Goal: Task Accomplishment & Management: Complete application form

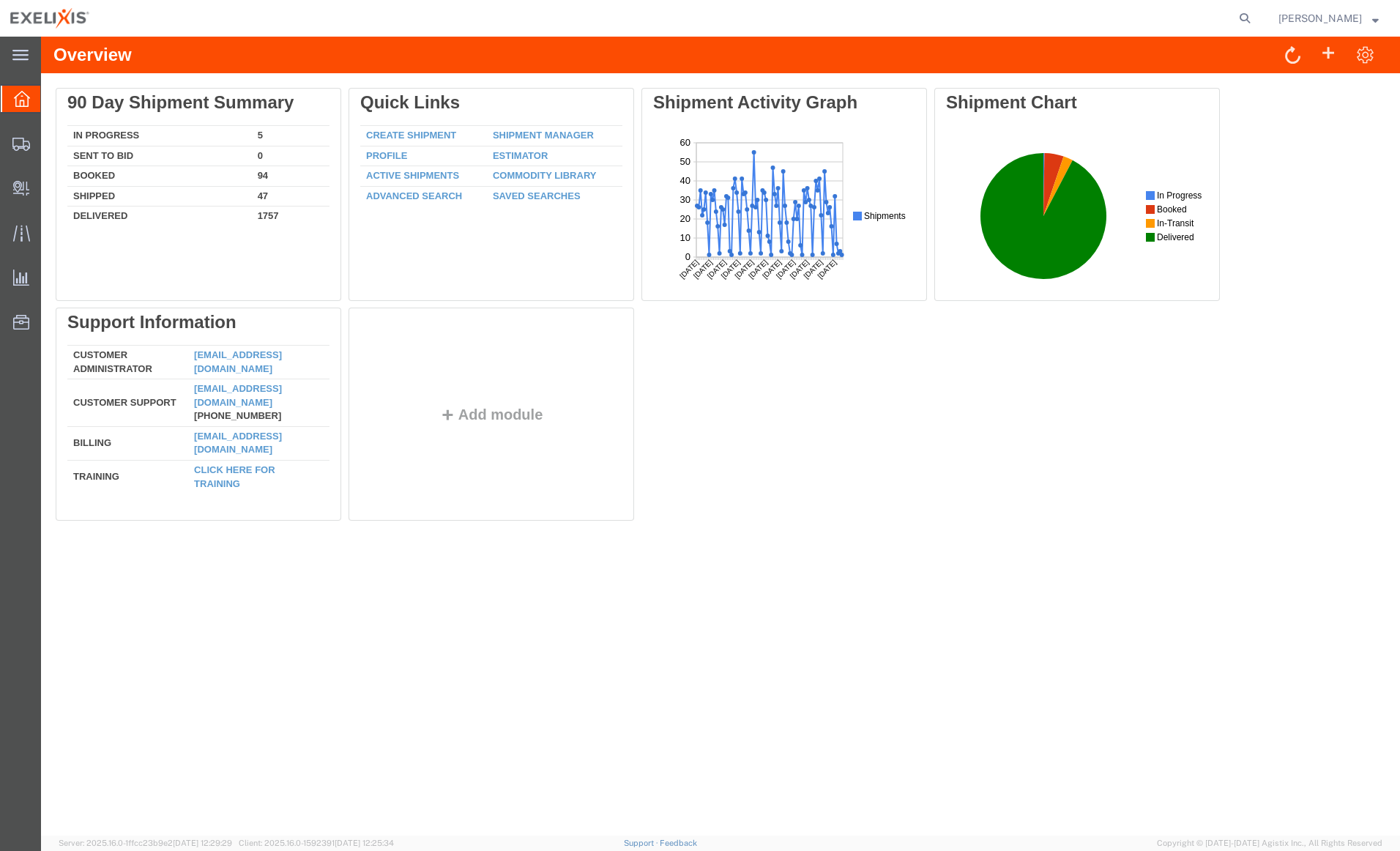
click at [19, 57] on icon at bounding box center [21, 56] width 16 height 11
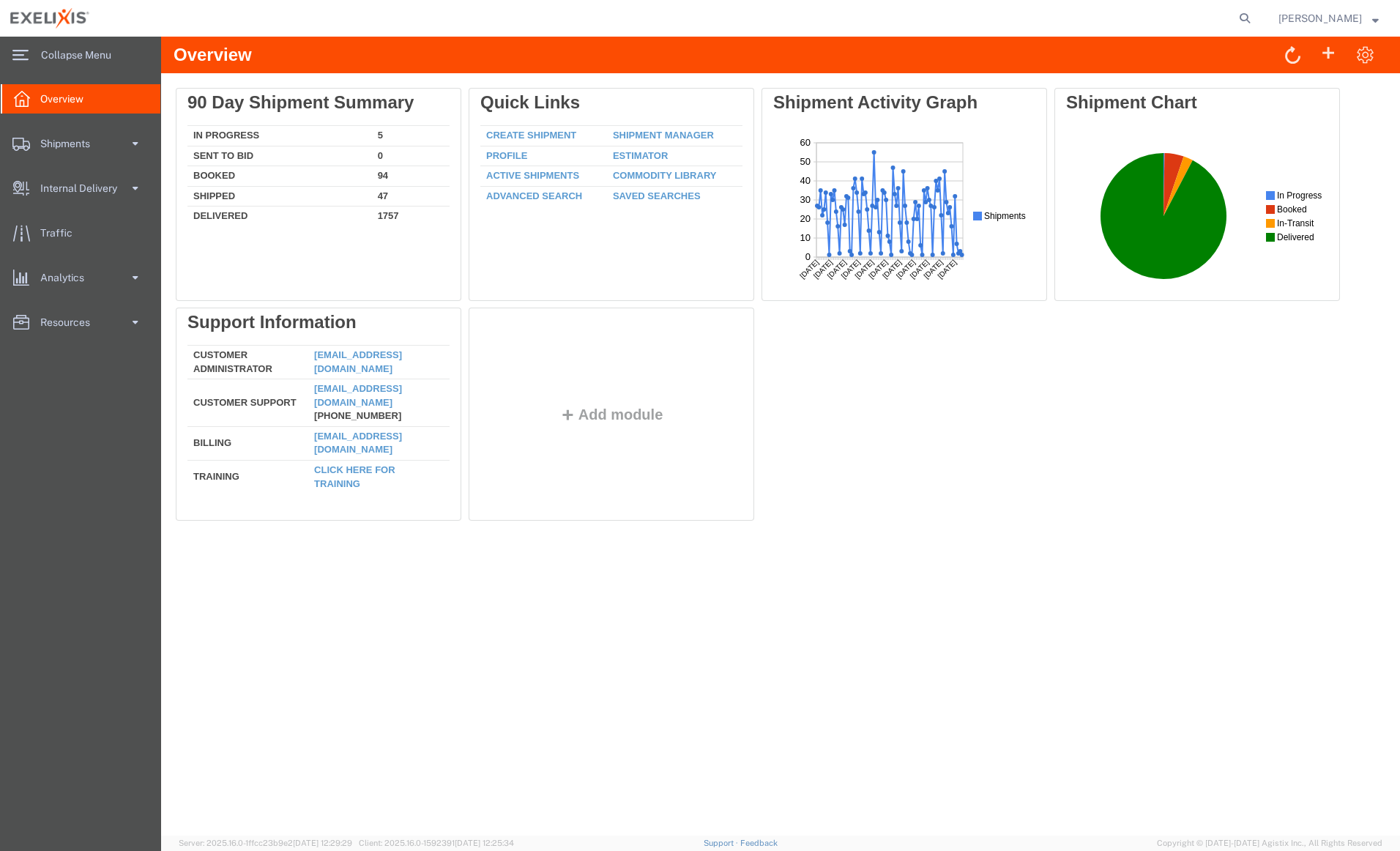
click at [135, 139] on span at bounding box center [135, 143] width 13 height 29
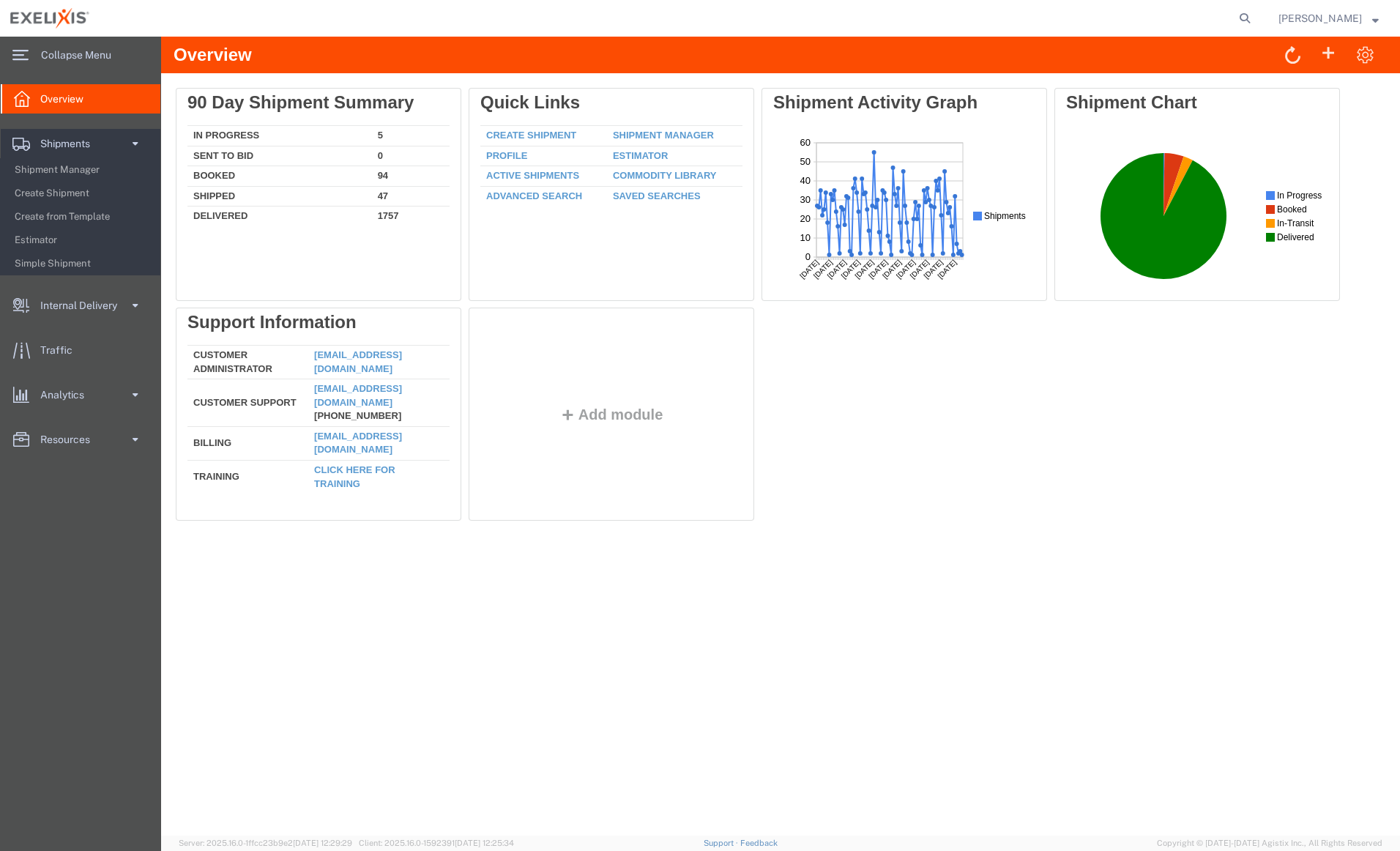
click at [54, 192] on span "Create Shipment" at bounding box center [82, 193] width 135 height 29
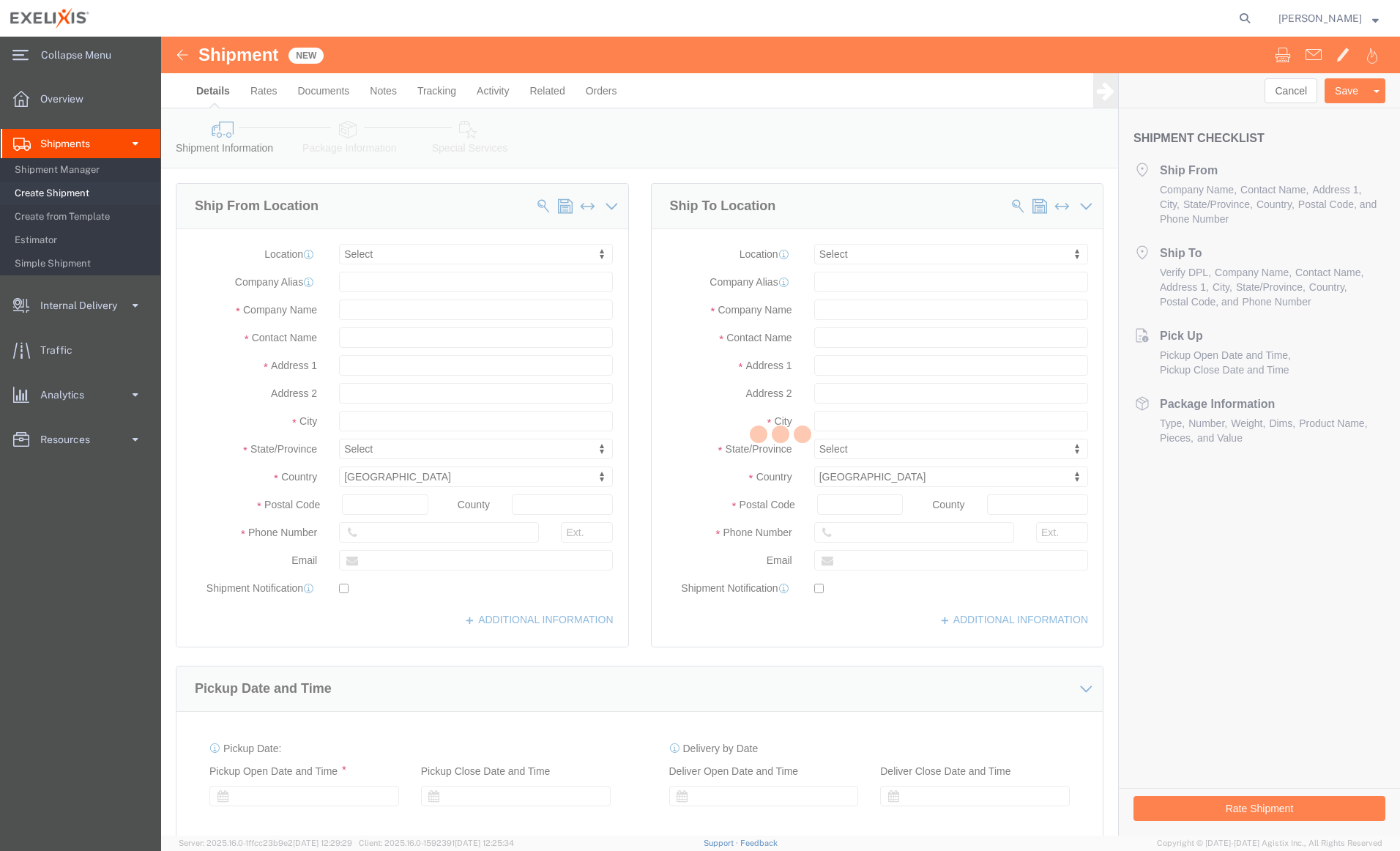
select select
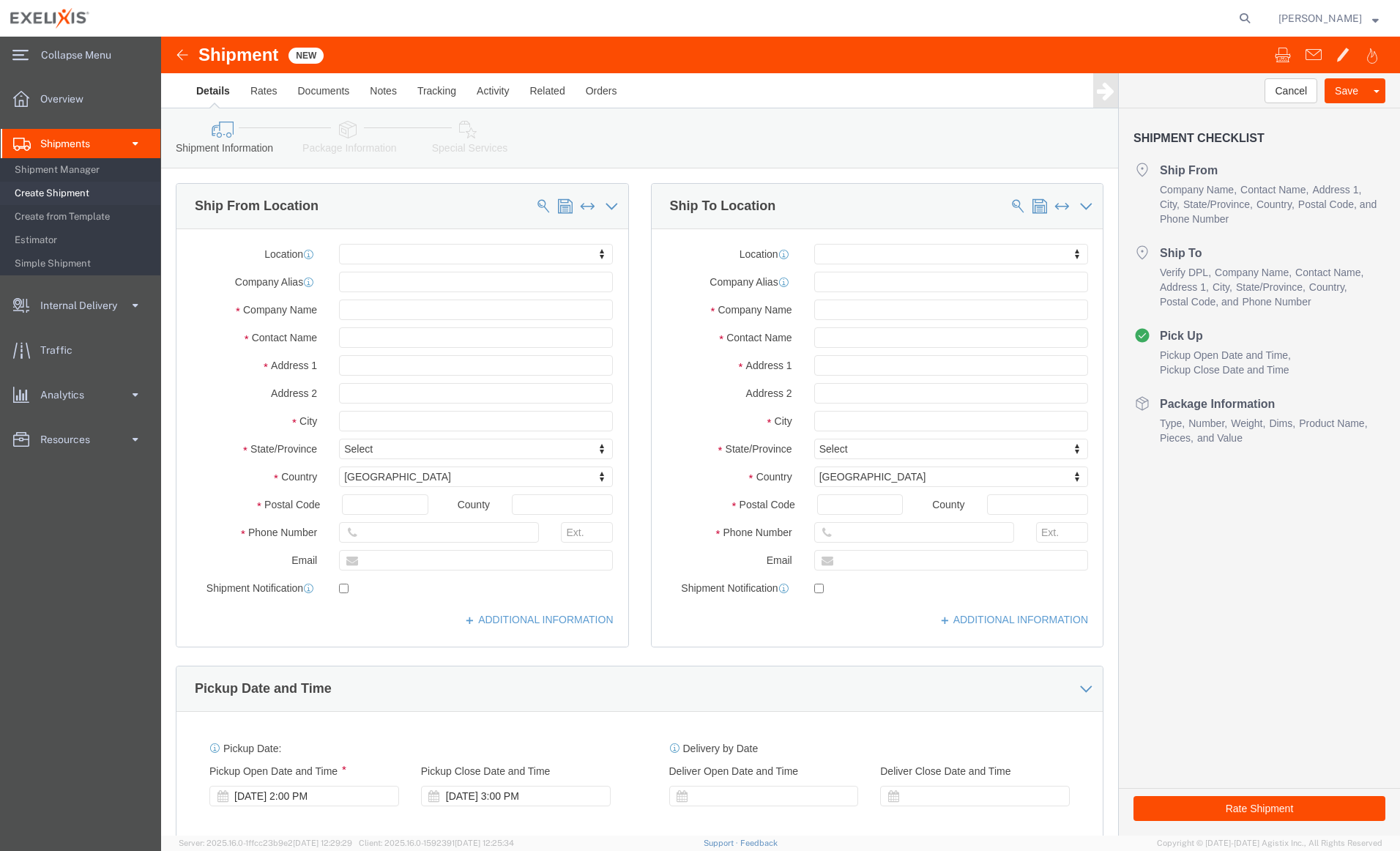
click div "Deliver Close Date Deliver Close Time Deliver Close Date and Time"
click at [133, 307] on span at bounding box center [135, 305] width 13 height 29
click at [116, 189] on span "Internal Delivery" at bounding box center [84, 188] width 87 height 29
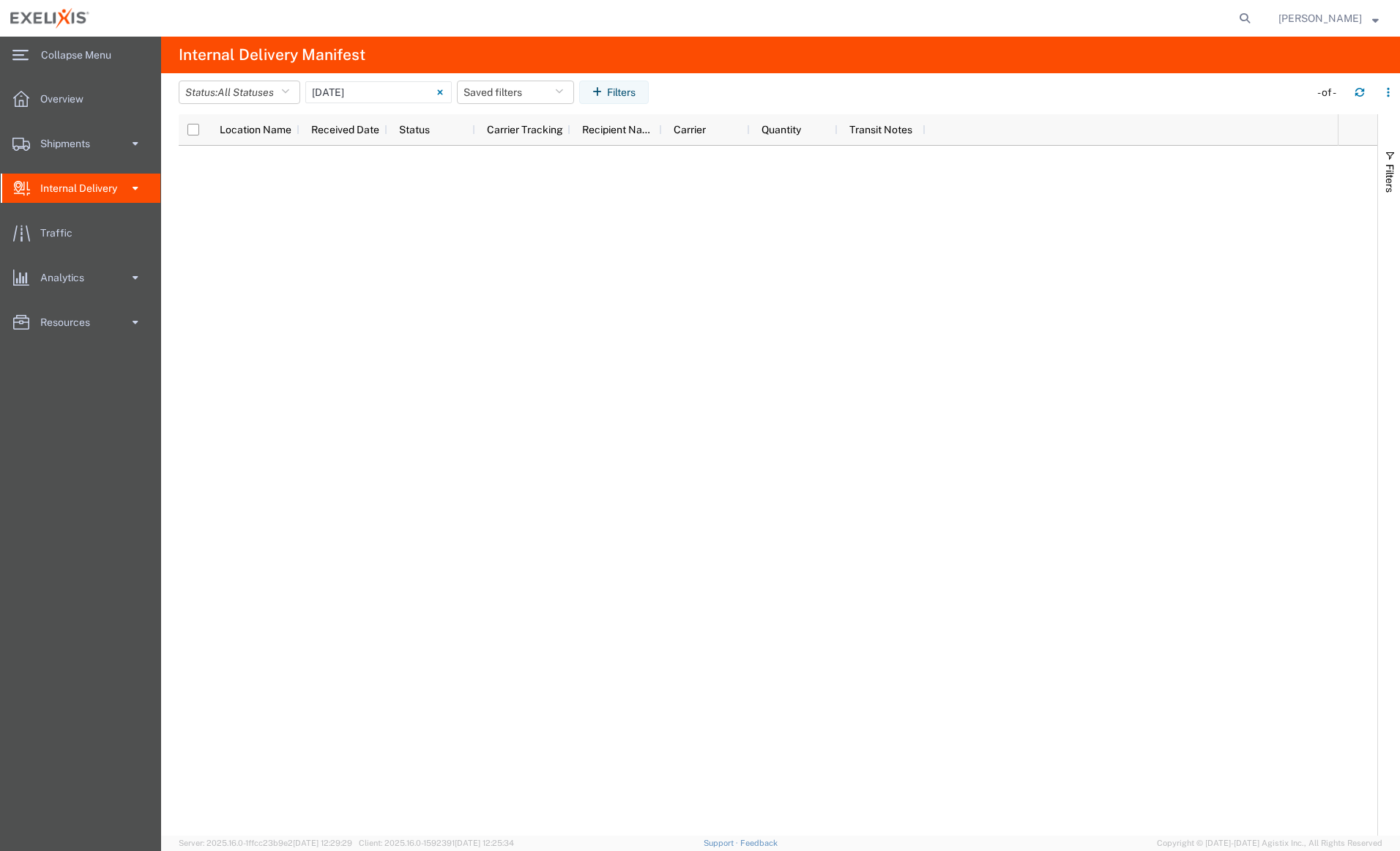
click at [63, 99] on span "Overview" at bounding box center [67, 99] width 53 height 29
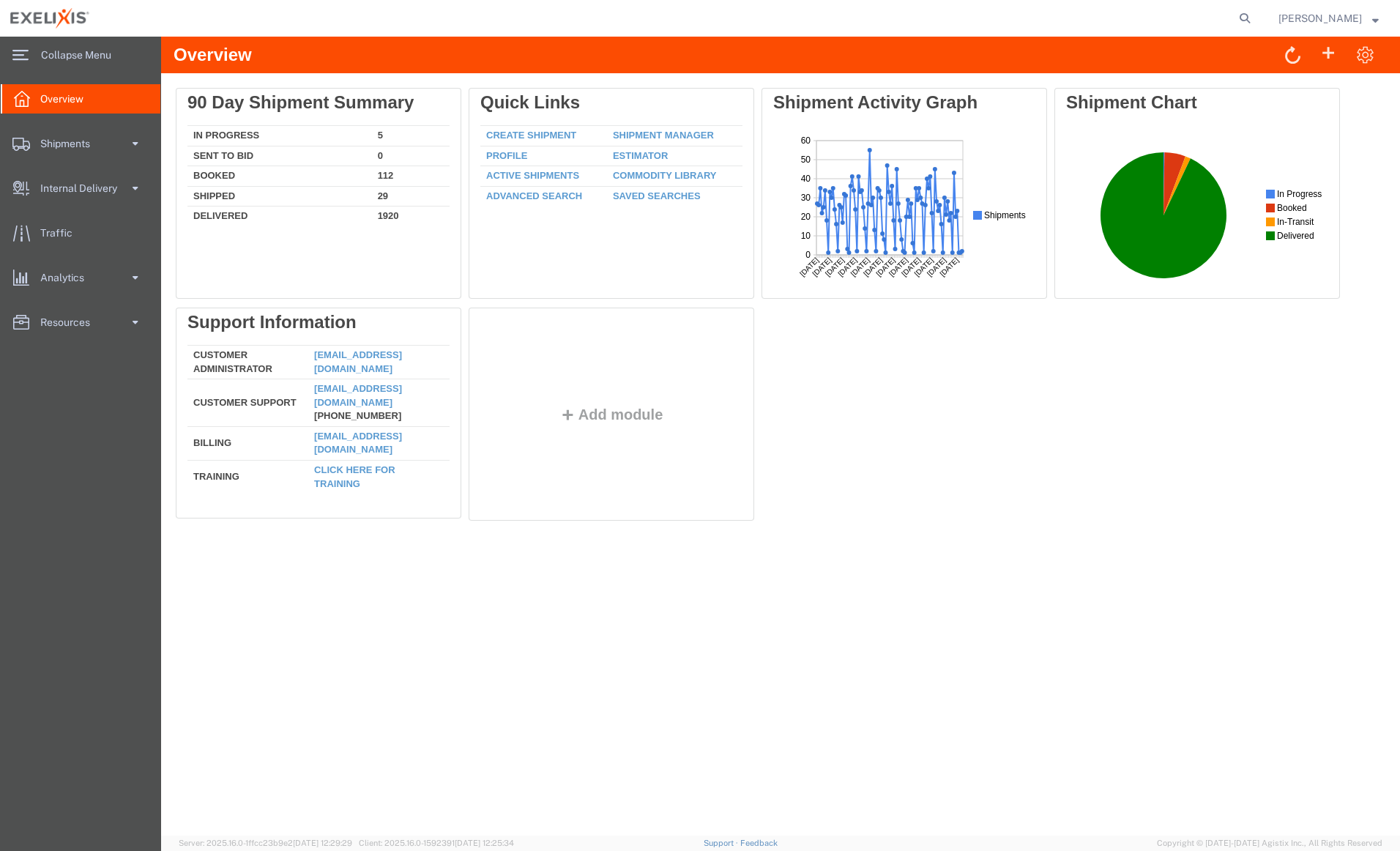
click at [41, 142] on span "Shipments" at bounding box center [70, 143] width 60 height 29
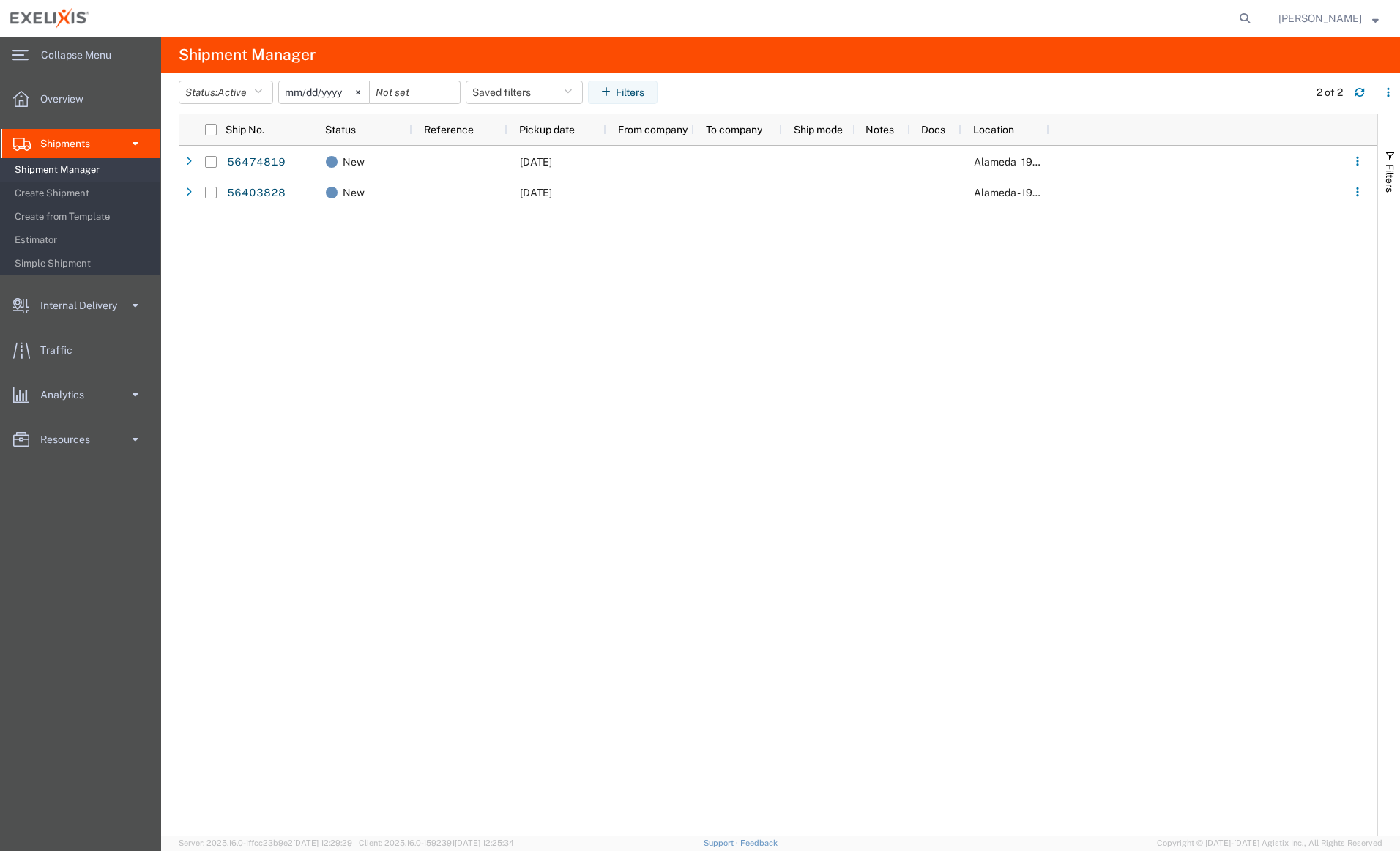
click at [68, 168] on span "Shipment Manager" at bounding box center [82, 170] width 135 height 29
click at [63, 171] on span "Shipment Manager" at bounding box center [82, 170] width 135 height 29
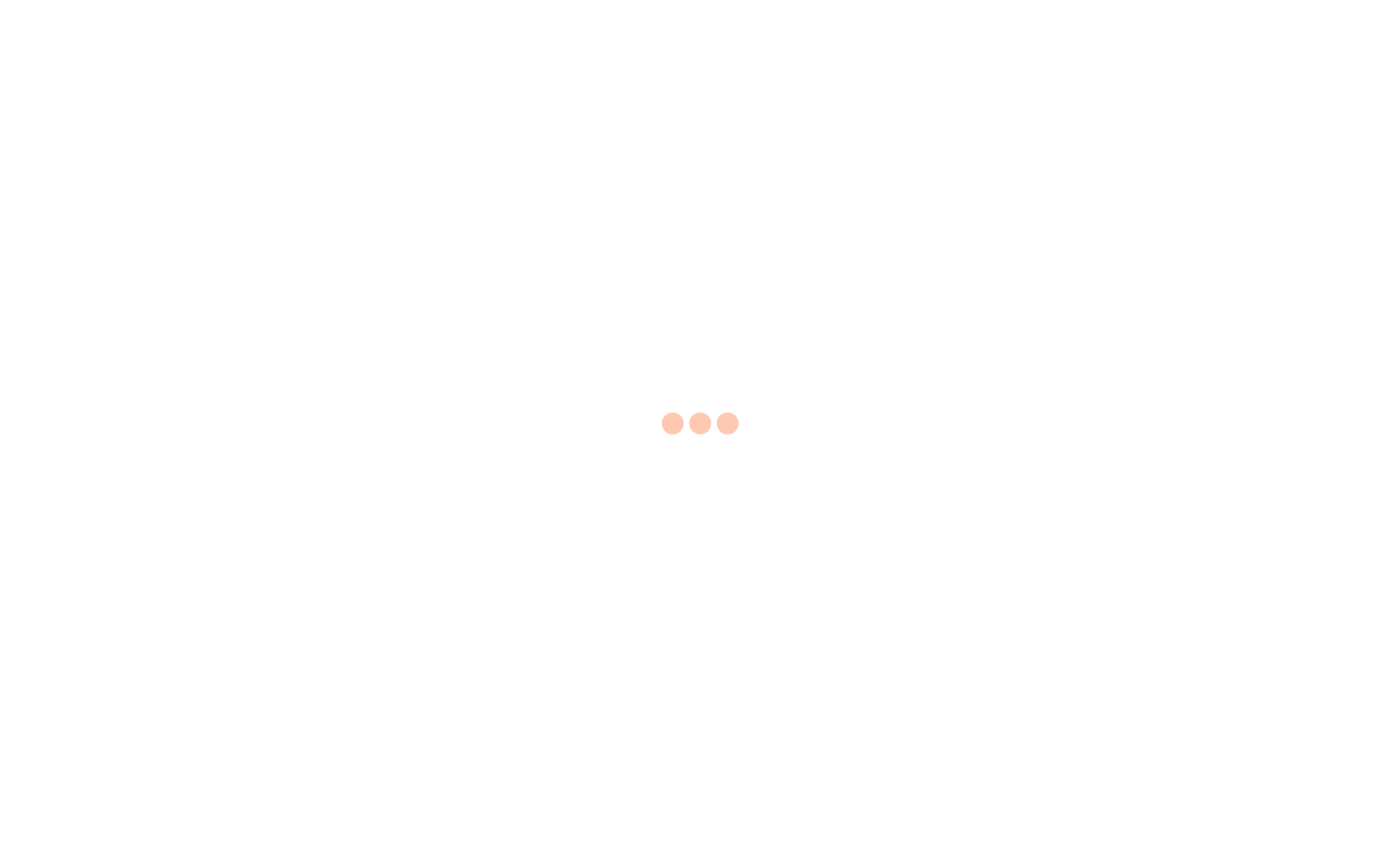
select select "EA"
select select "USD"
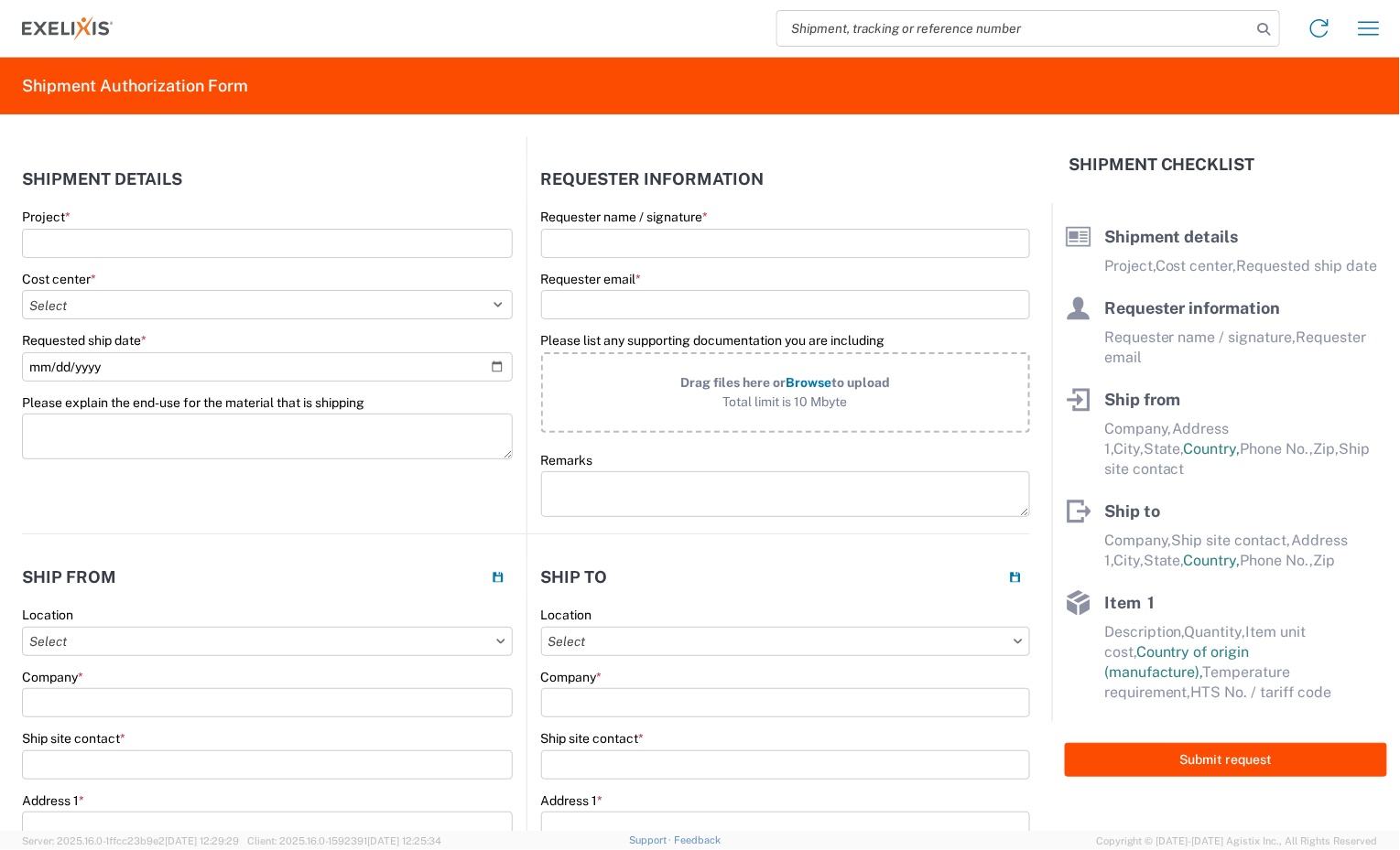
click at [558, 35] on div "Shipment request" at bounding box center [753, 28] width 1280 height 44
click at [365, 42] on div "Shipment request" at bounding box center [753, 28] width 1280 height 44
click at [1378, 29] on icon "button" at bounding box center [1368, 28] width 29 height 29
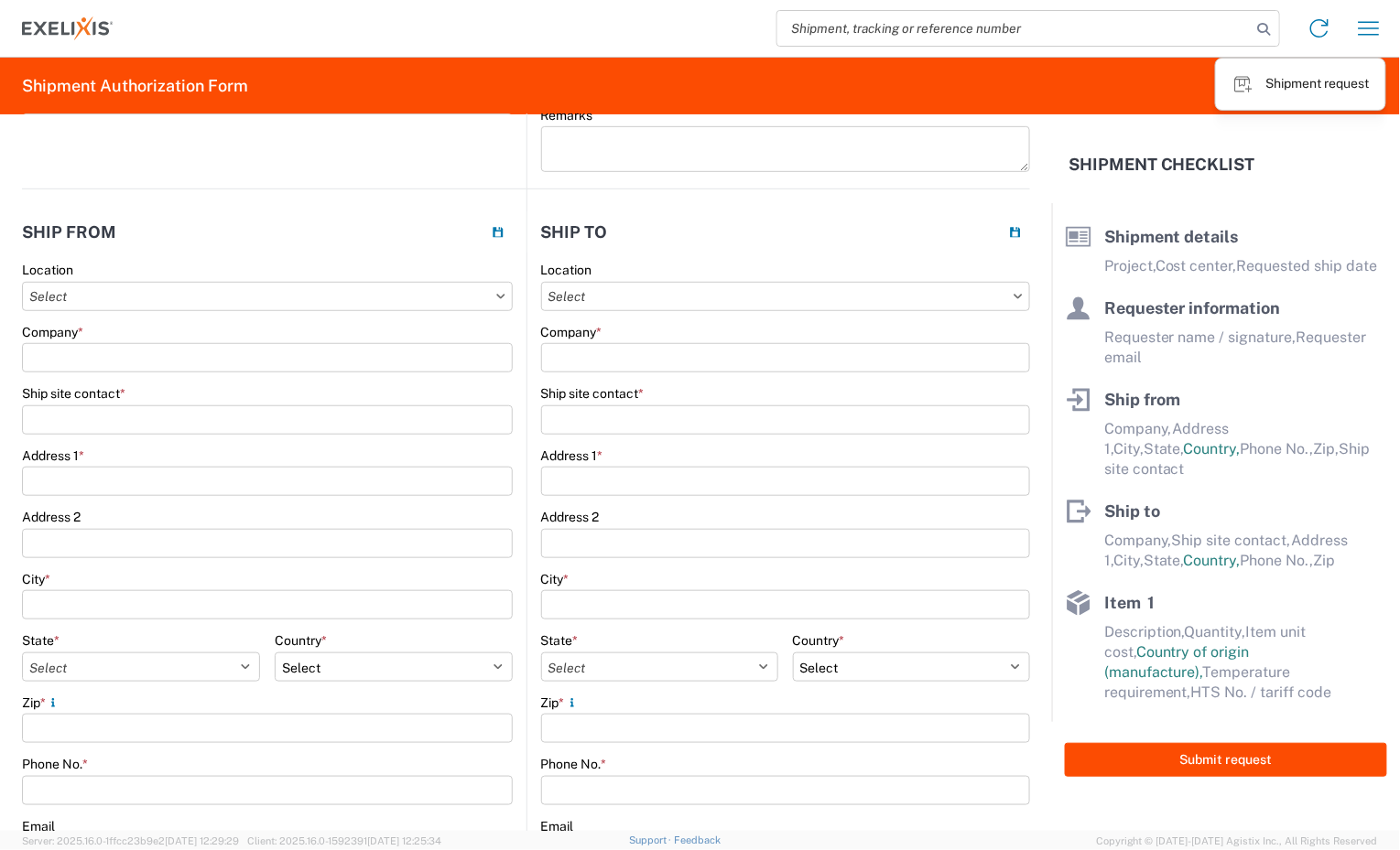
scroll to position [349, 0]
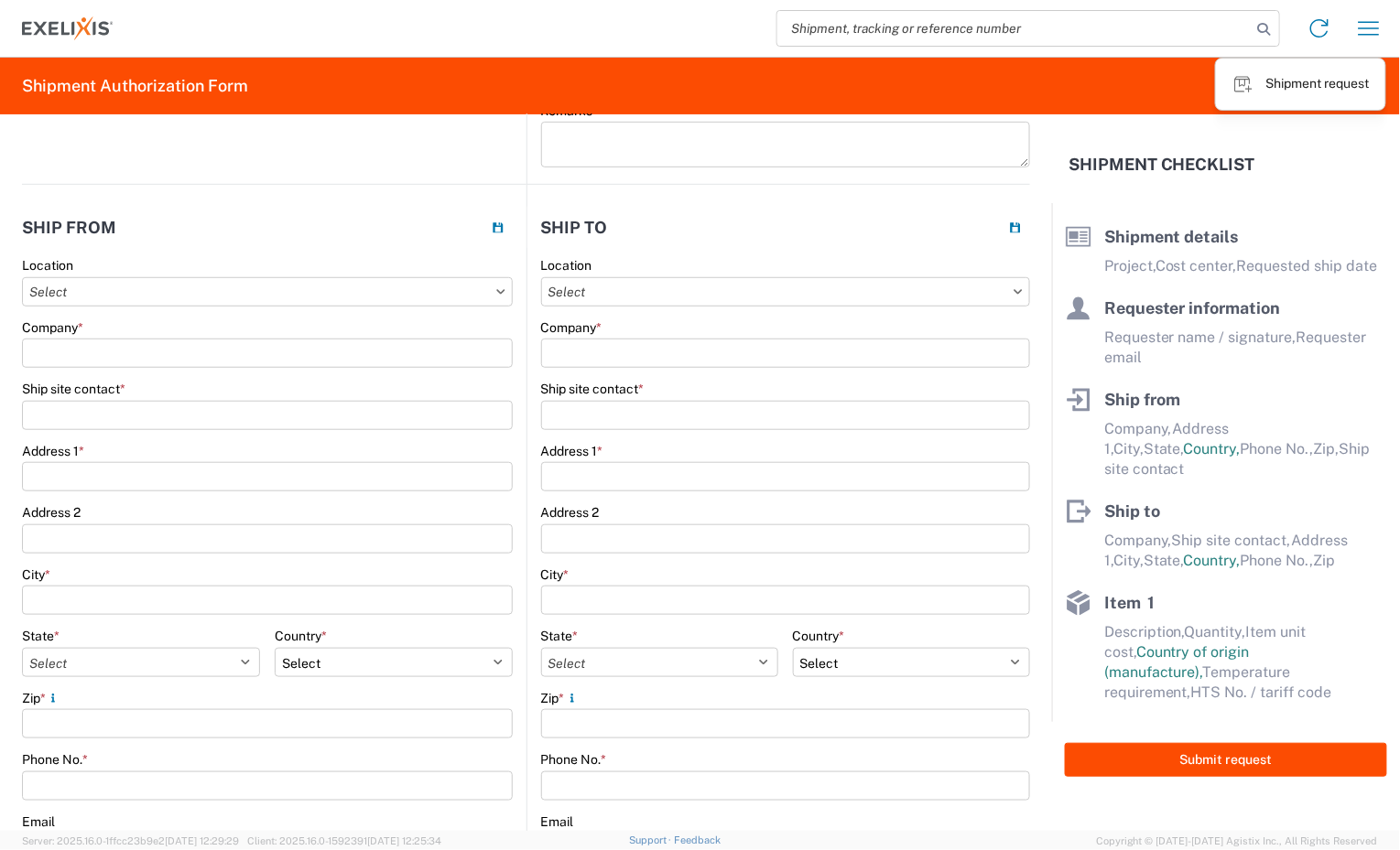
click at [131, 415] on input "Ship site contact *" at bounding box center [267, 415] width 491 height 29
type input "a"
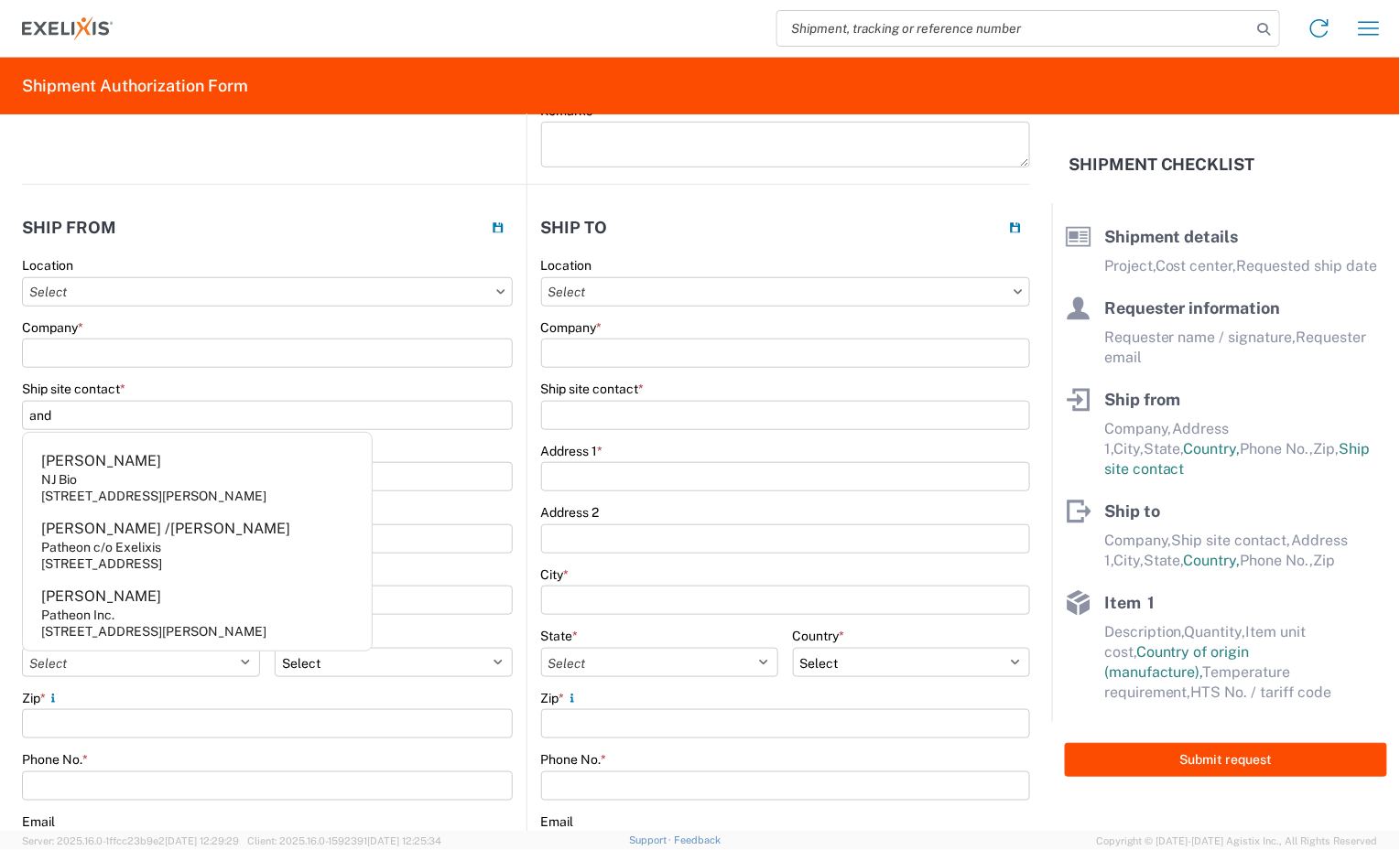
type input "and"
click at [259, 377] on agx-form-control-wrapper-v2 "Company *" at bounding box center [267, 350] width 491 height 63
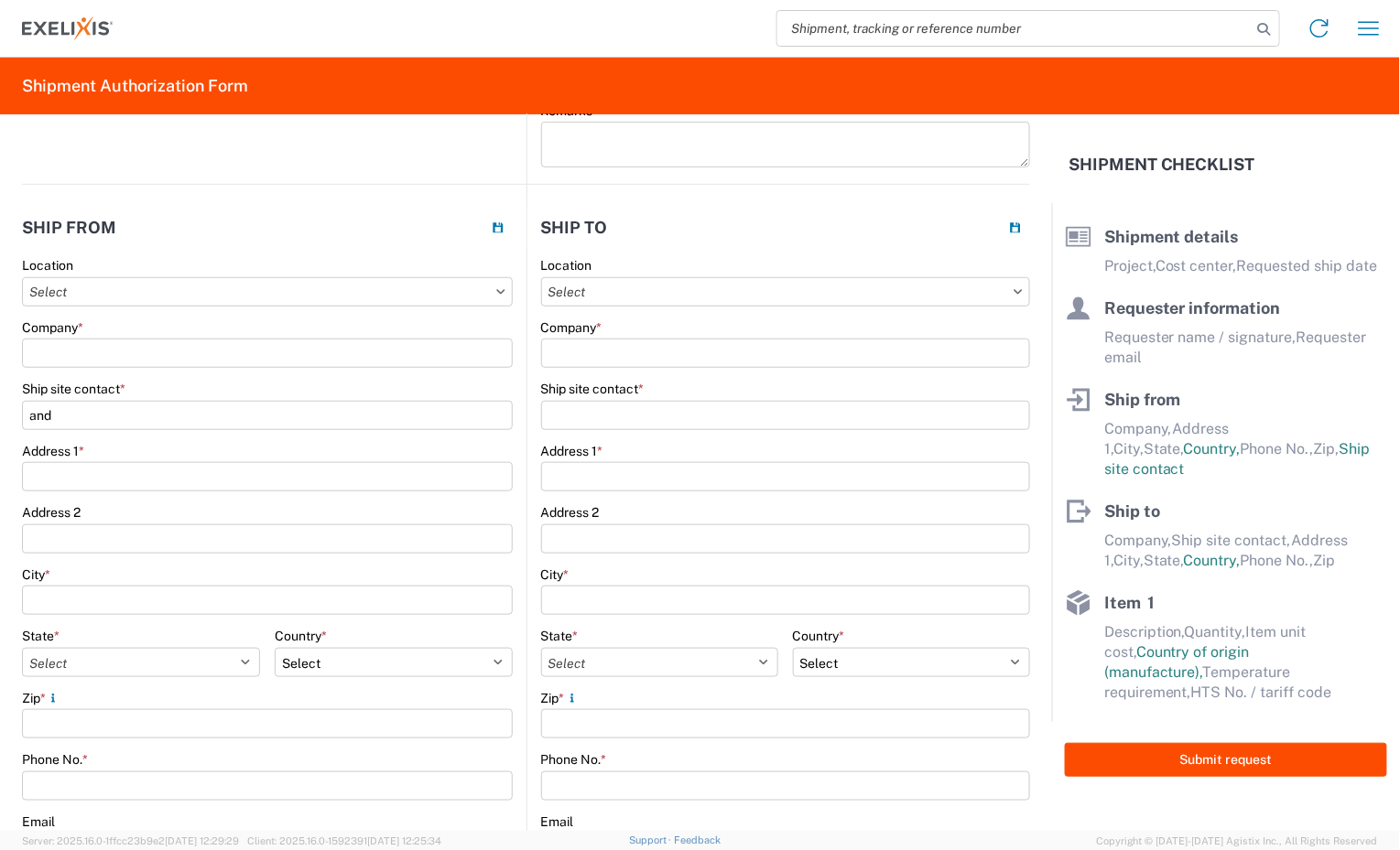
click at [126, 413] on input "and" at bounding box center [267, 415] width 491 height 29
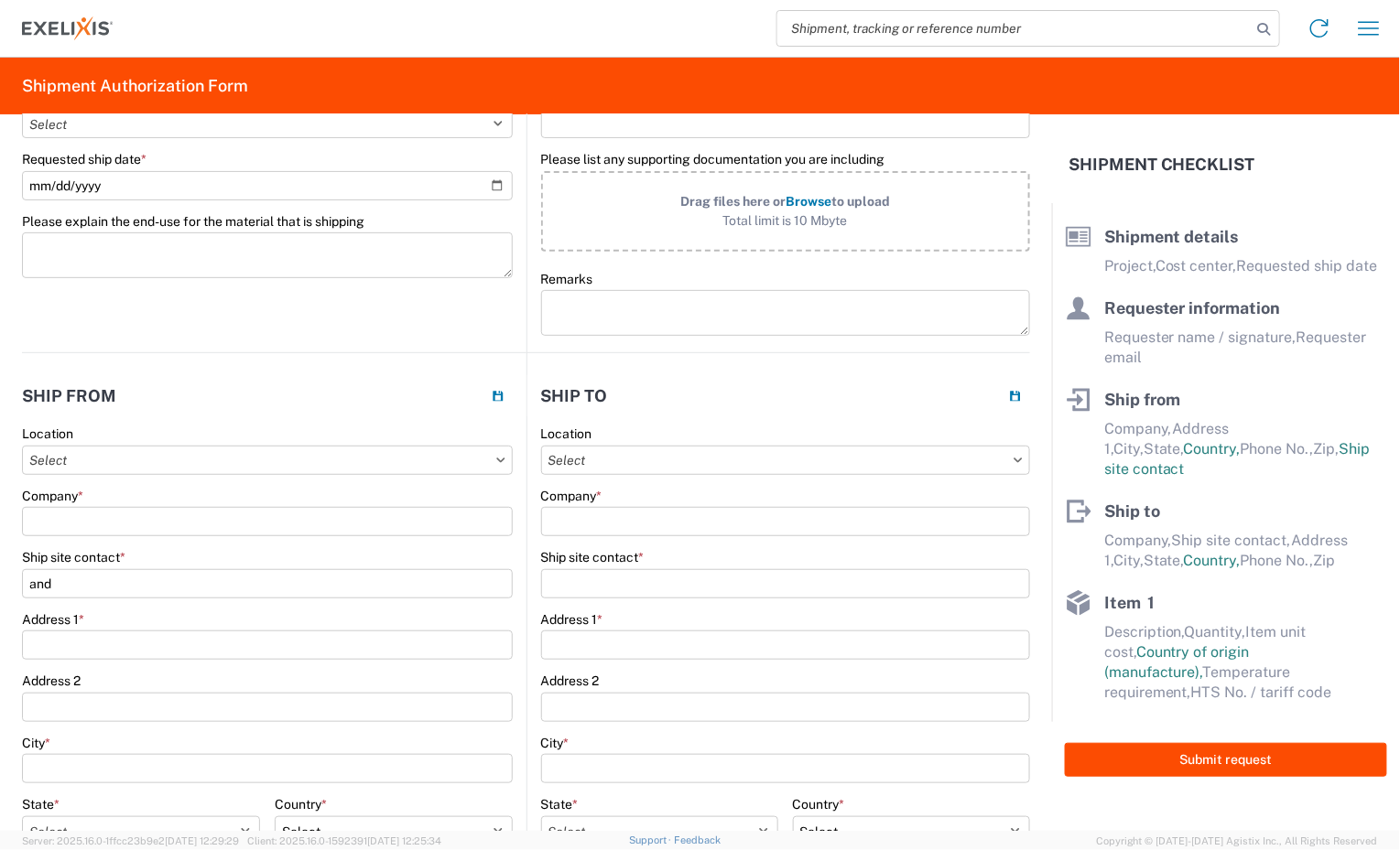
scroll to position [0, 0]
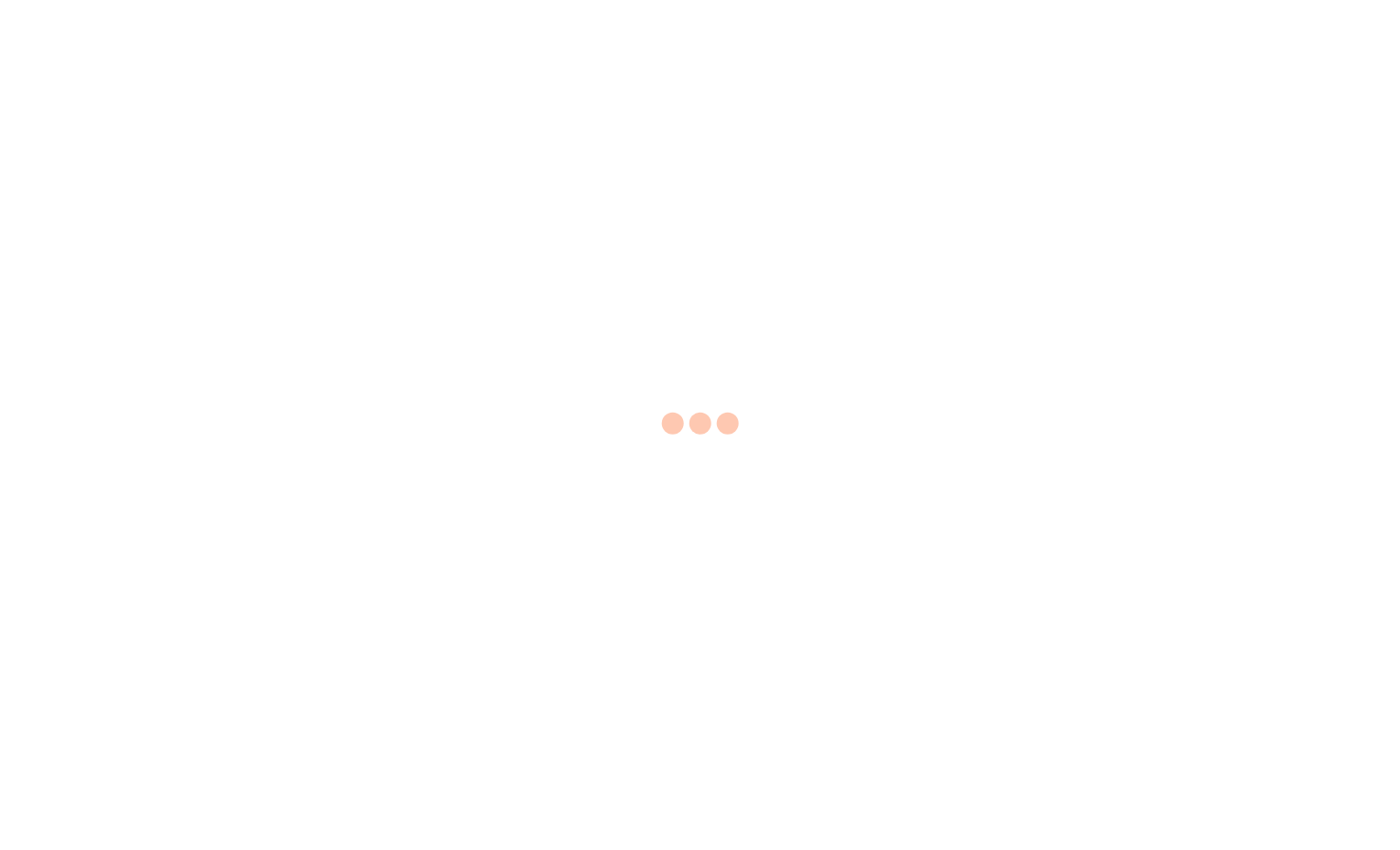
select select "EA"
select select "USD"
